Goal: Check status: Check status

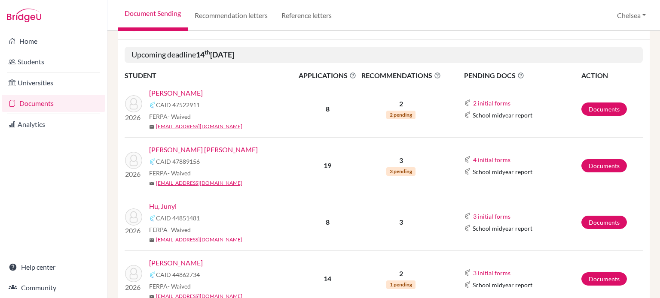
scroll to position [131, 0]
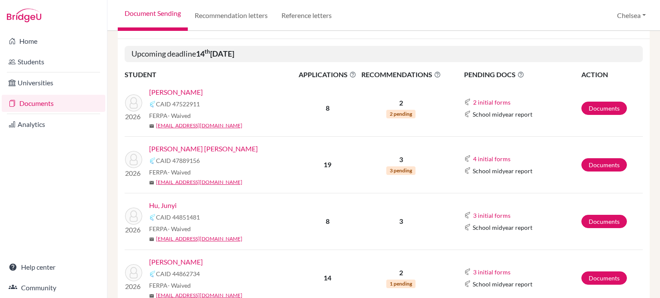
click at [168, 93] on link "[PERSON_NAME]" at bounding box center [176, 92] width 54 height 10
click at [167, 90] on link "[PERSON_NAME]" at bounding box center [176, 92] width 54 height 10
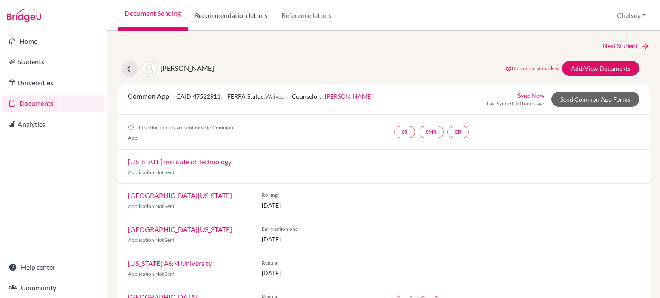
click at [241, 19] on link "Recommendation letters" at bounding box center [231, 15] width 87 height 31
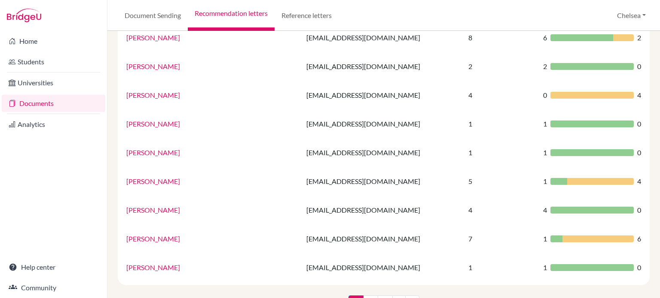
scroll to position [588, 0]
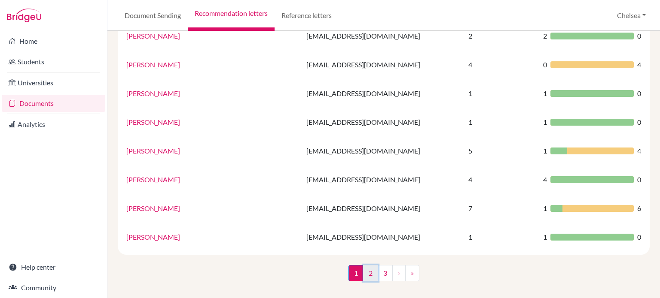
click at [365, 274] on link "2" at bounding box center [370, 273] width 15 height 16
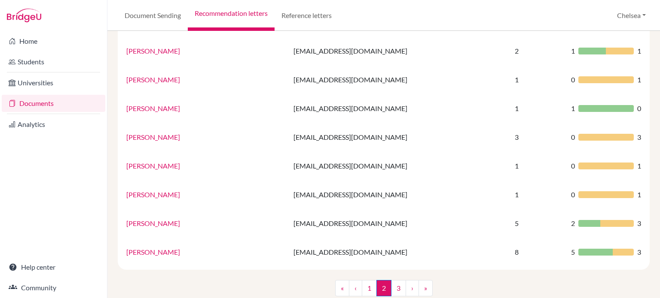
scroll to position [588, 0]
click at [394, 280] on link "3" at bounding box center [398, 288] width 15 height 16
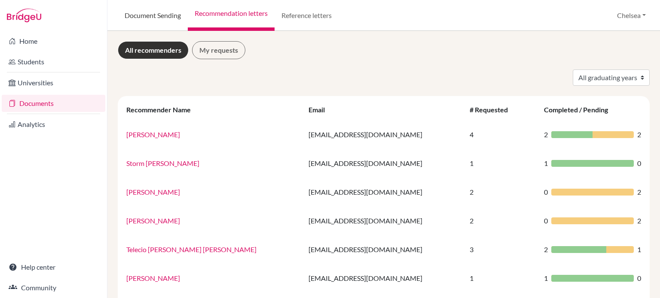
click at [170, 16] on link "Document Sending" at bounding box center [153, 15] width 70 height 31
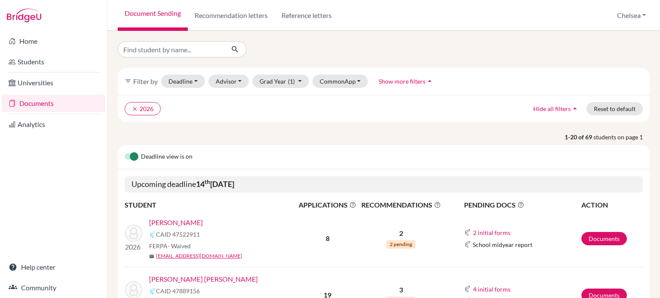
click at [176, 222] on link "[PERSON_NAME]" at bounding box center [176, 223] width 54 height 10
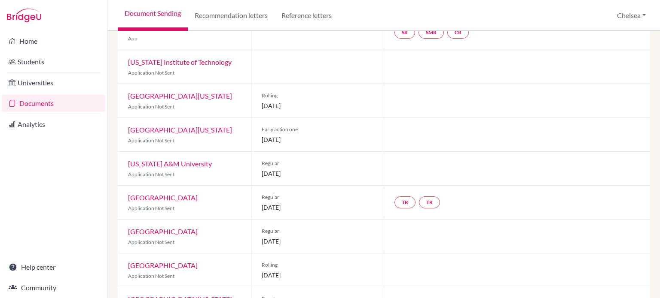
scroll to position [131, 0]
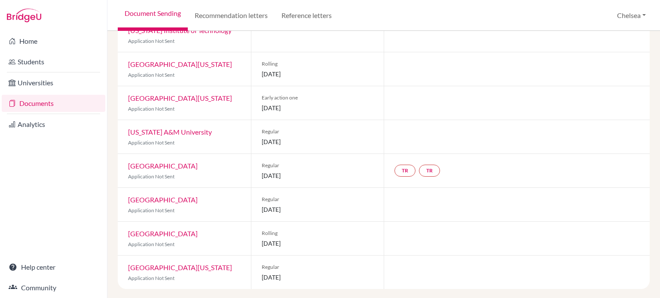
click at [180, 97] on link "[GEOGRAPHIC_DATA][US_STATE]" at bounding box center [180, 98] width 104 height 8
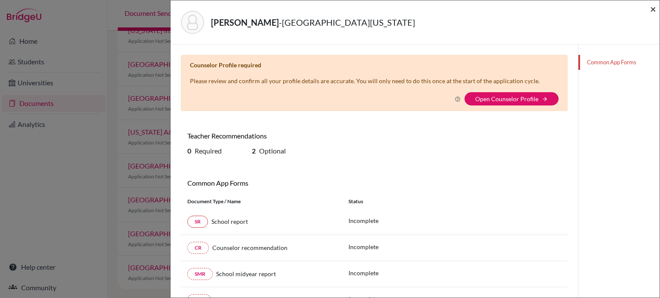
click at [651, 10] on span "×" at bounding box center [653, 9] width 6 height 12
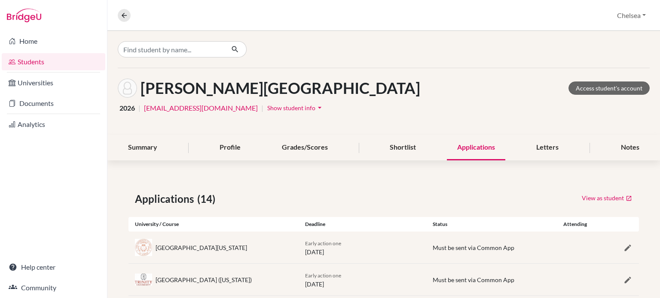
scroll to position [400, 0]
